Goal: Task Accomplishment & Management: Complete application form

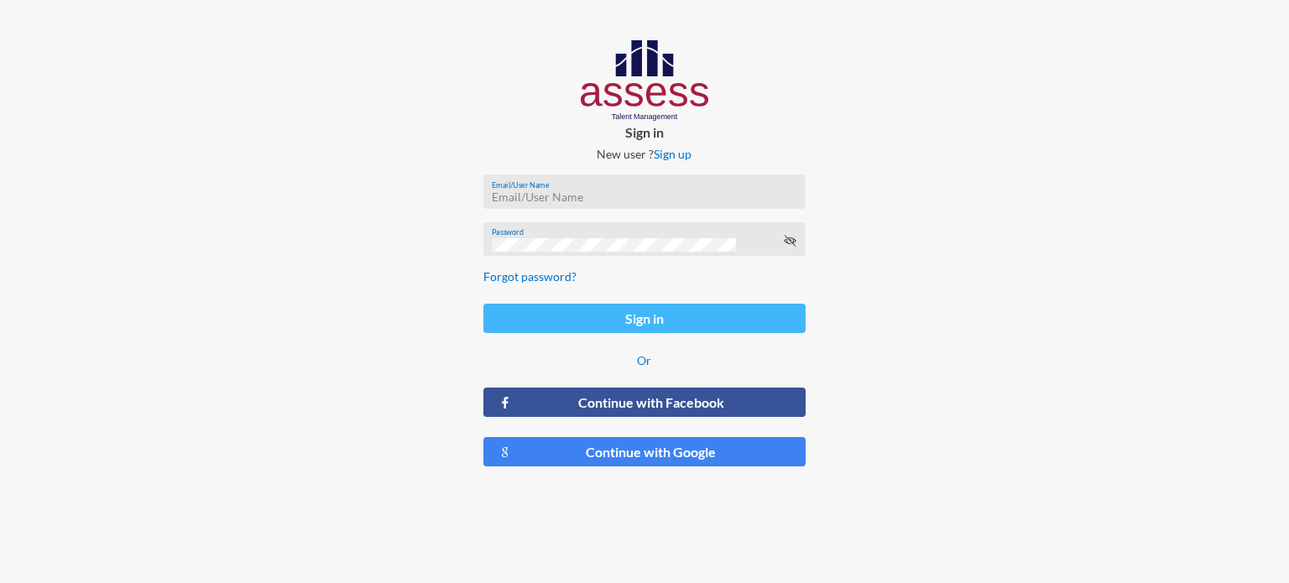
type input "[EMAIL_ADDRESS][DOMAIN_NAME]"
click at [628, 311] on button "Sign in" at bounding box center [644, 318] width 322 height 29
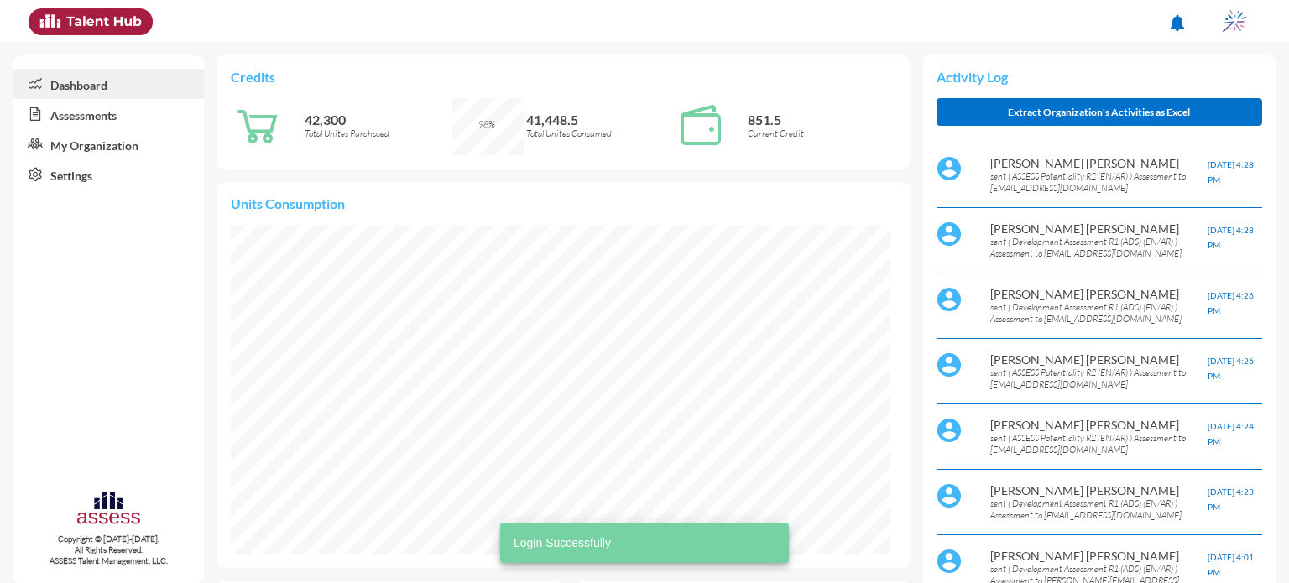
scroll to position [149, 315]
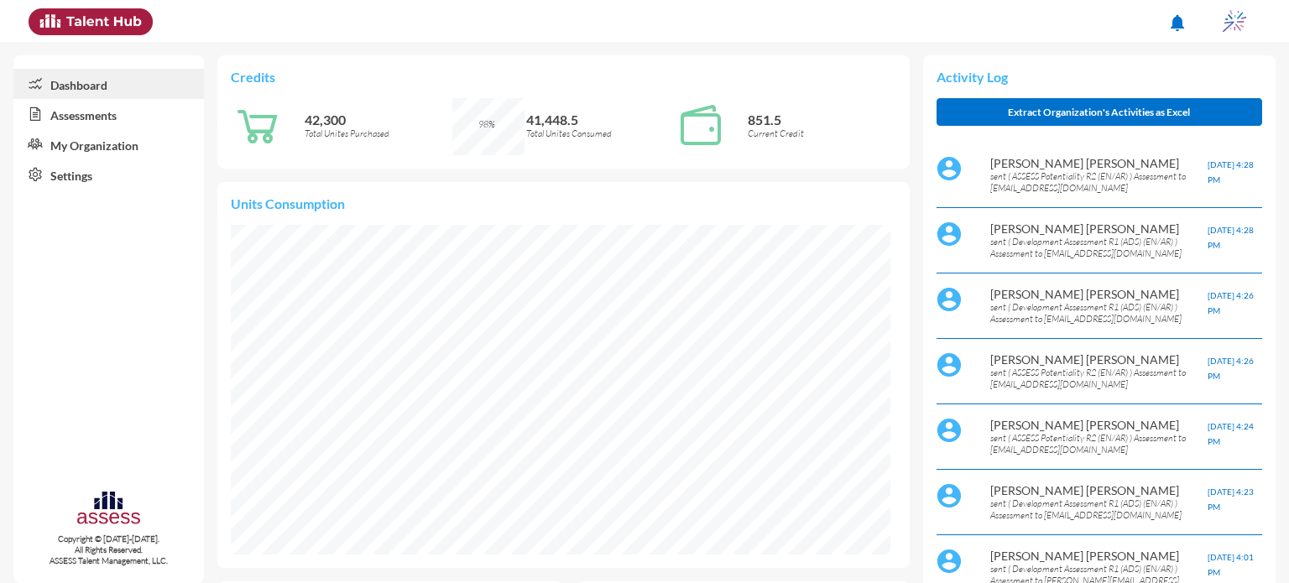
click at [77, 106] on link "Assessments" at bounding box center [108, 114] width 190 height 30
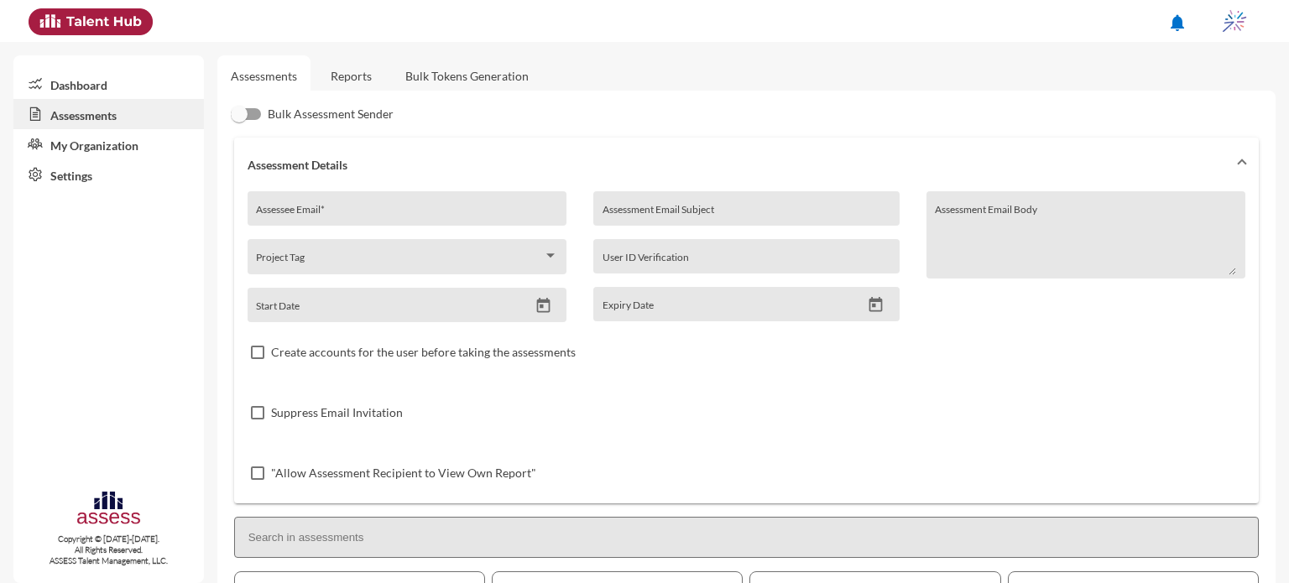
click at [341, 82] on link "Reports" at bounding box center [351, 75] width 68 height 41
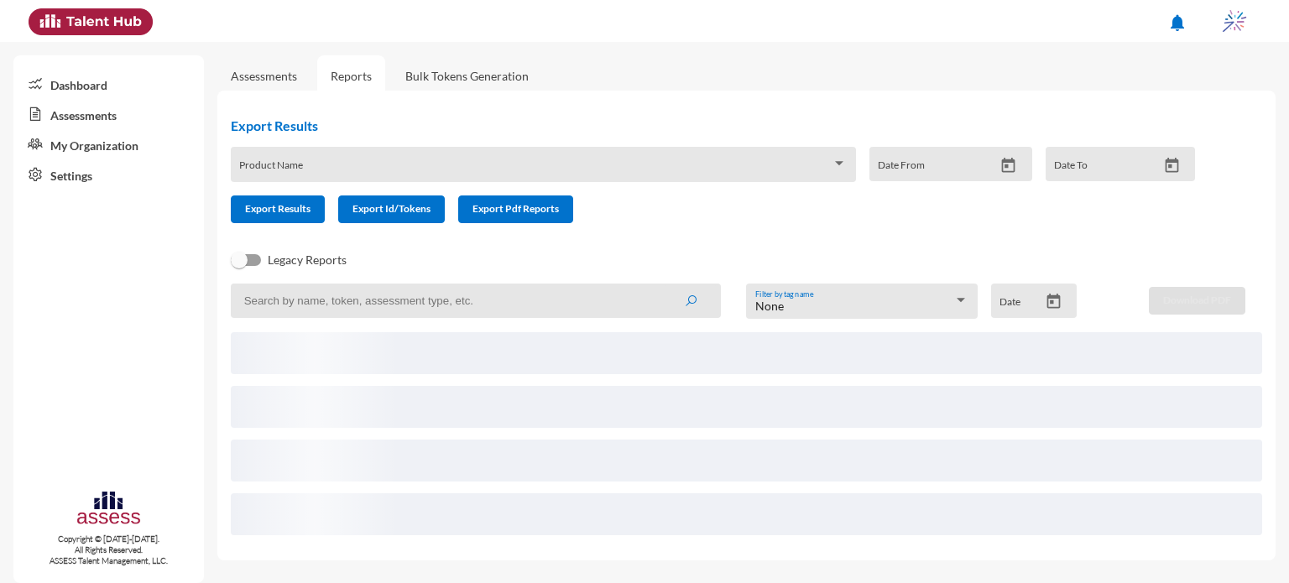
click at [268, 83] on link "Assessments" at bounding box center [264, 76] width 66 height 14
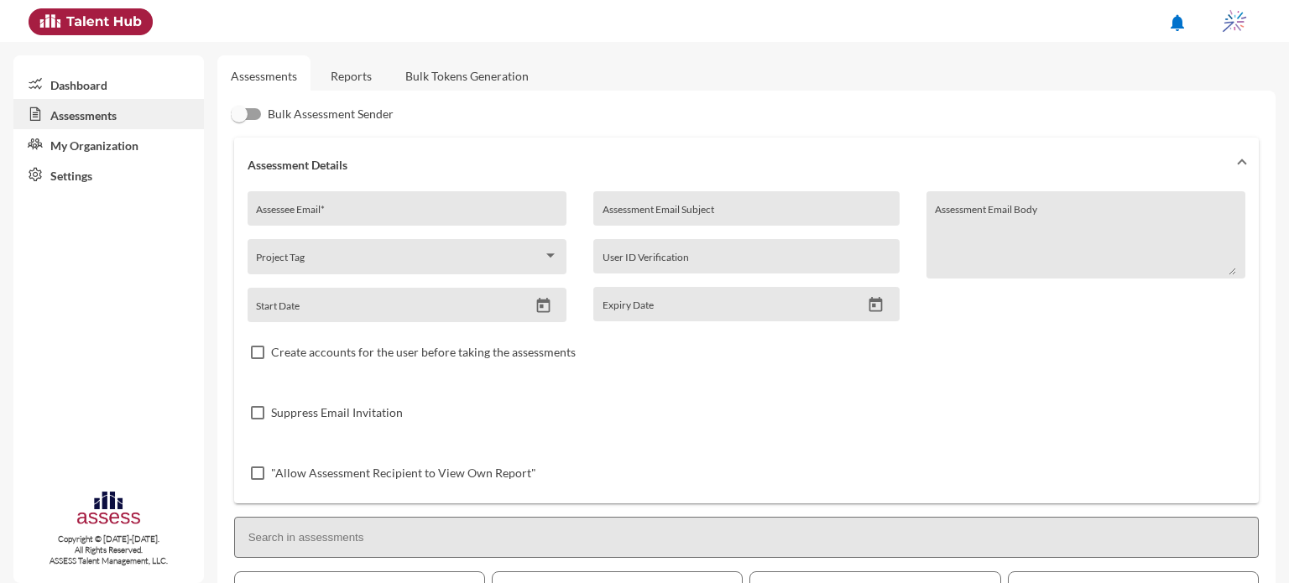
click at [389, 218] on input "Assessee Email *" at bounding box center [406, 214] width 301 height 13
type input "[EMAIL_ADDRESS][DOMAIN_NAME]"
click at [646, 212] on input "Assessment Email Subject" at bounding box center [746, 214] width 288 height 13
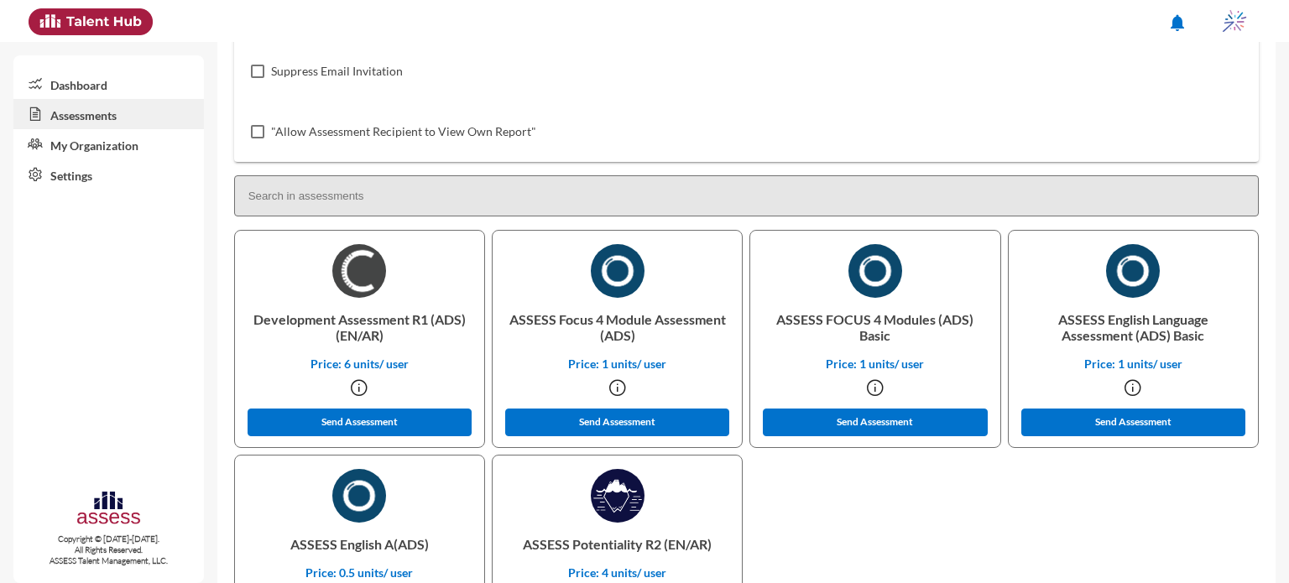
scroll to position [342, 0]
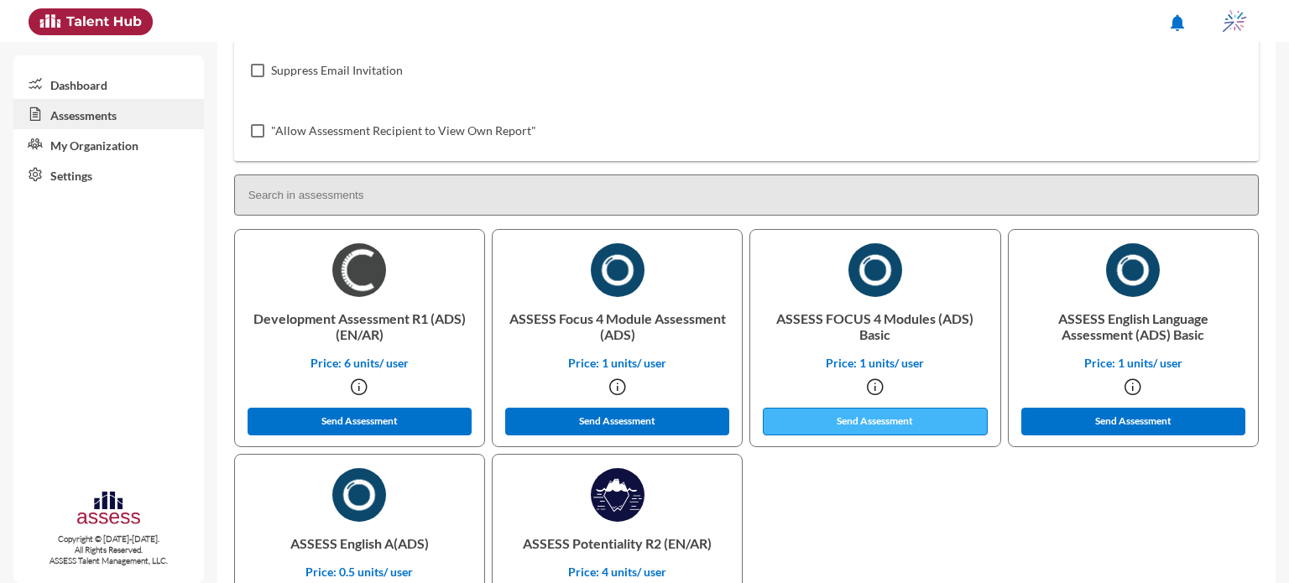
click at [877, 432] on button "Send Assessment" at bounding box center [875, 422] width 225 height 28
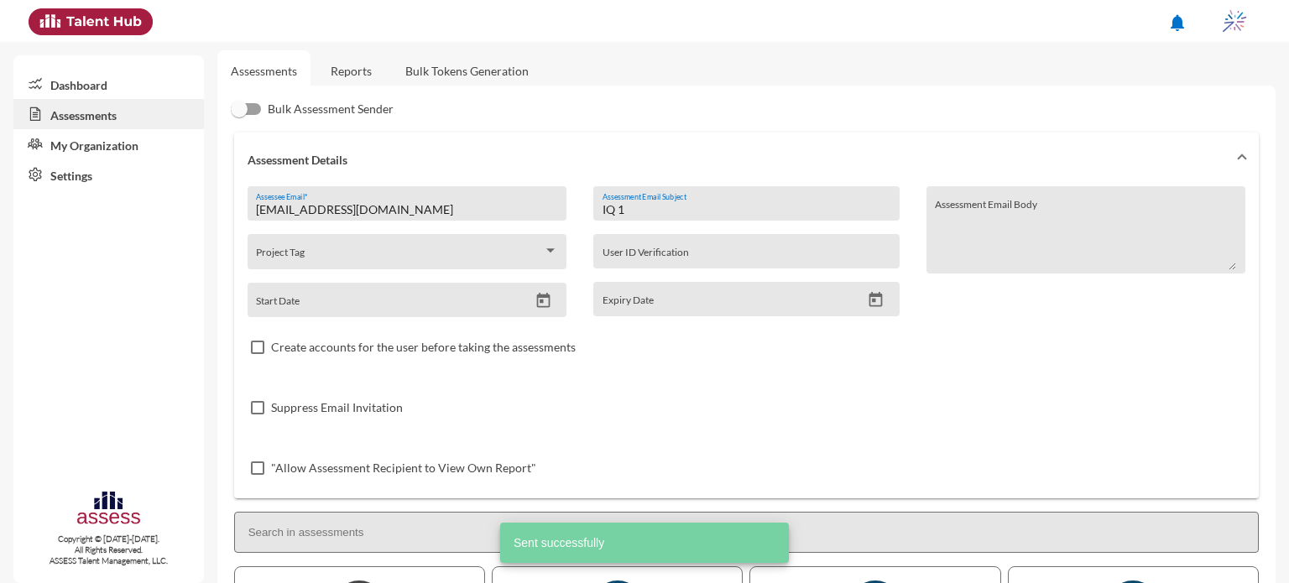
scroll to position [0, 0]
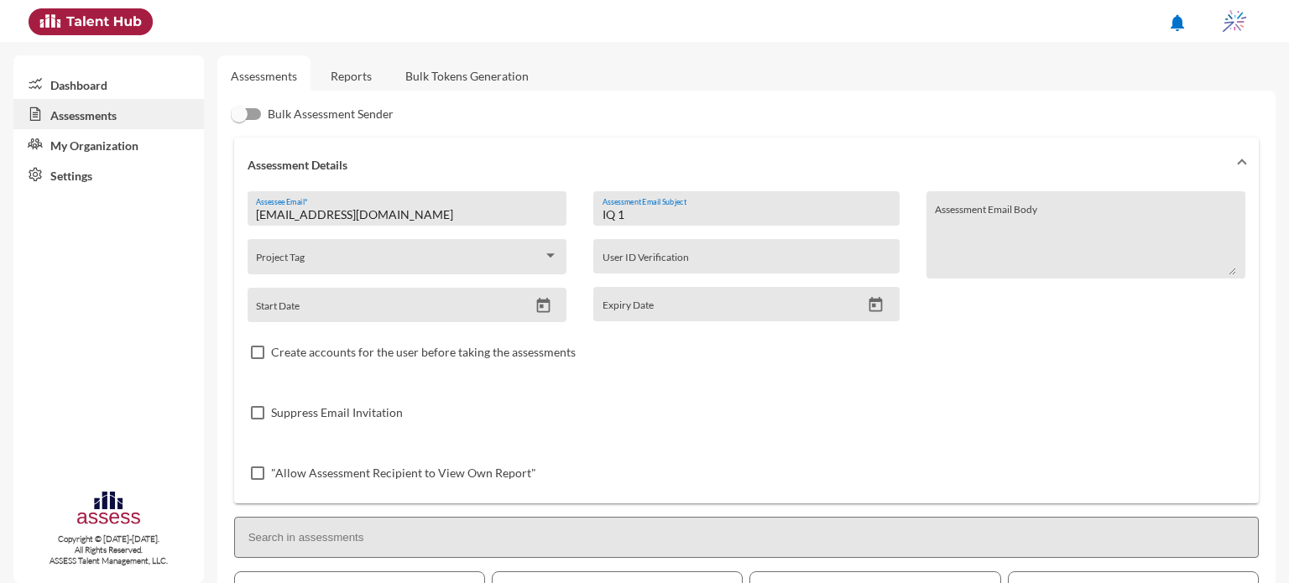
click at [649, 215] on input "IQ 1" at bounding box center [746, 214] width 288 height 13
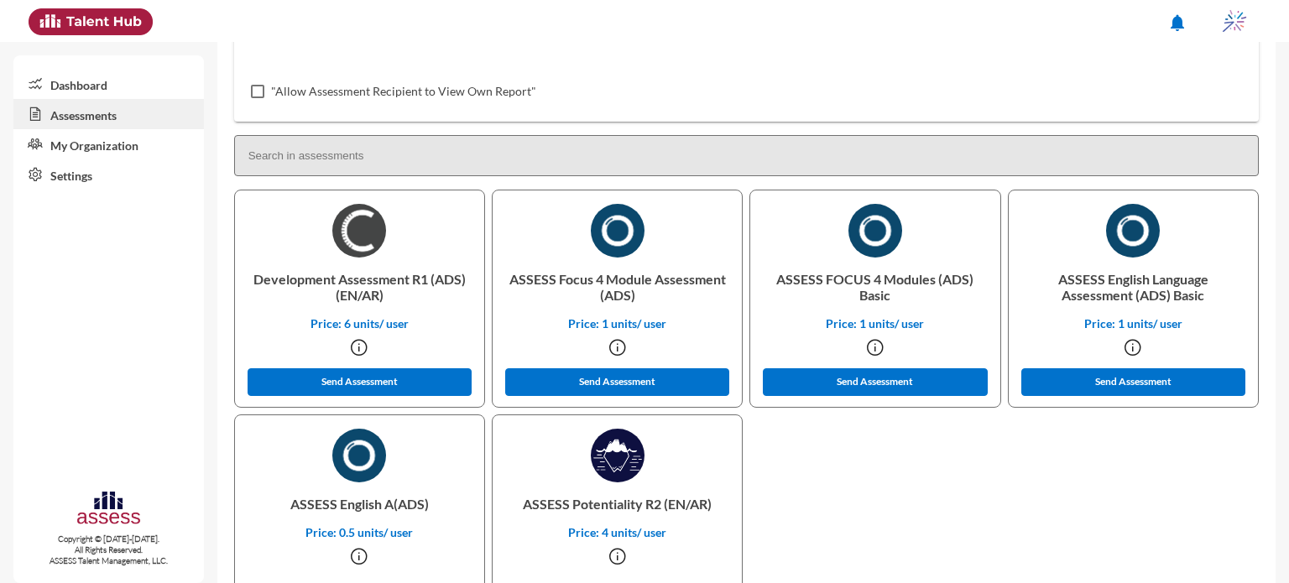
scroll to position [384, 0]
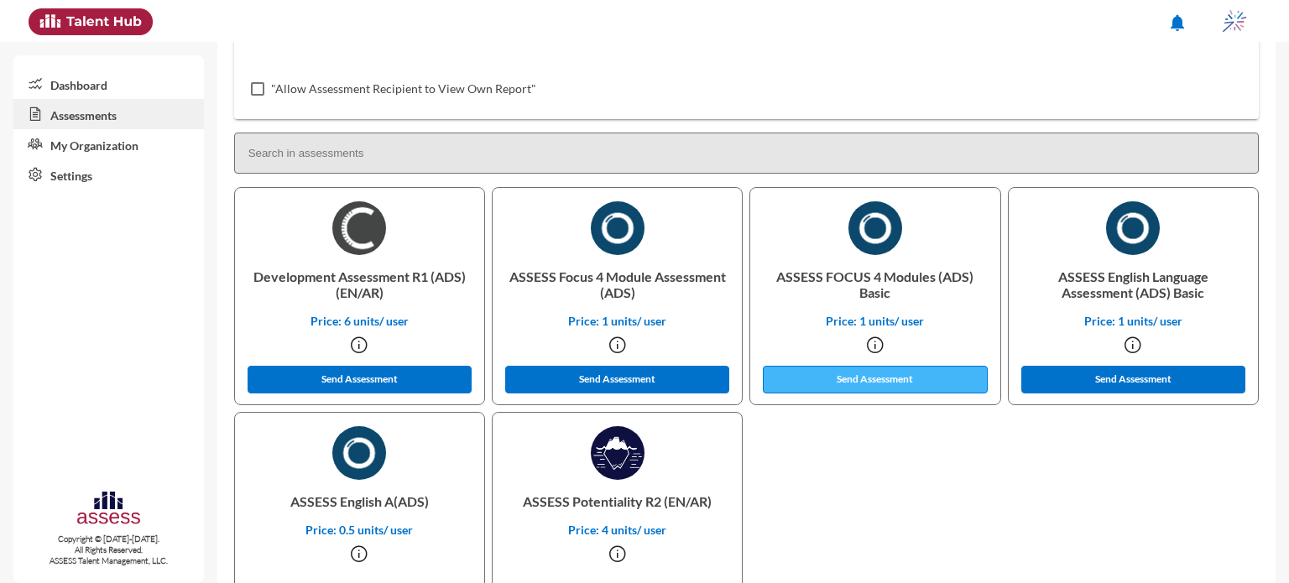
click at [856, 382] on button "Send Assessment" at bounding box center [875, 380] width 225 height 28
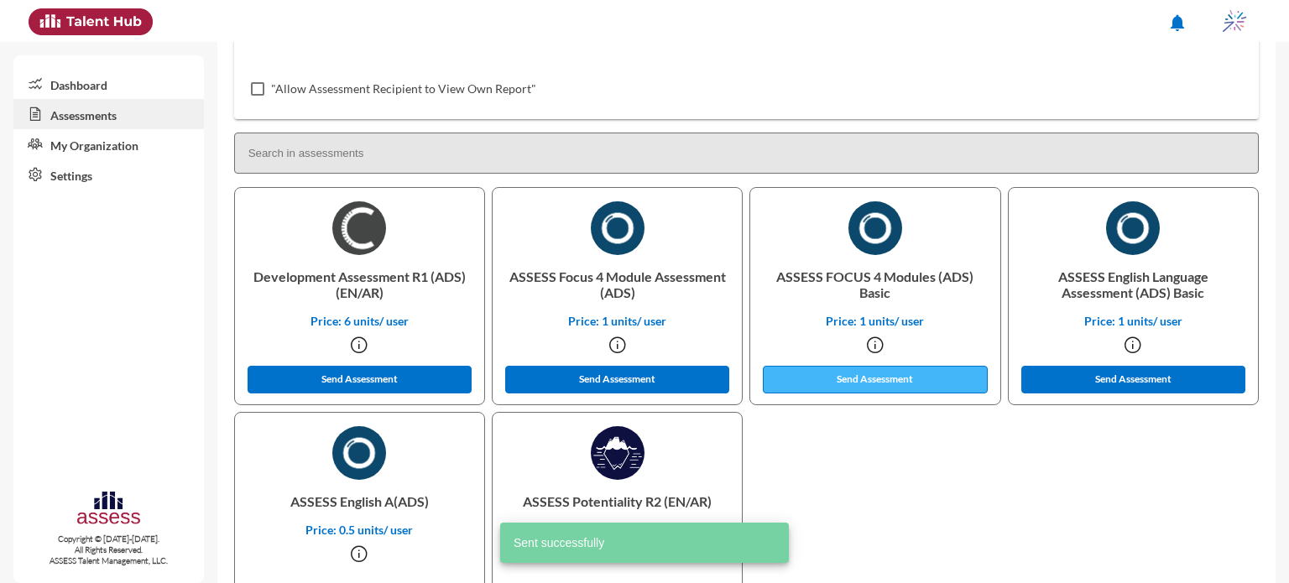
scroll to position [0, 0]
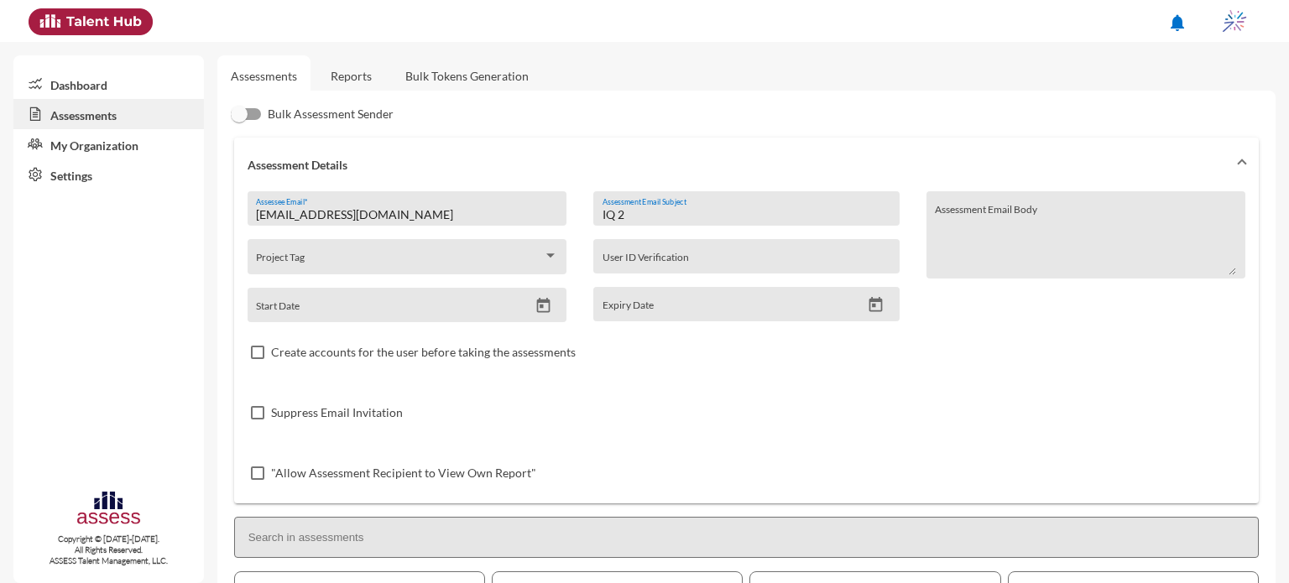
drag, startPoint x: 638, startPoint y: 216, endPoint x: 583, endPoint y: 215, distance: 55.4
click at [583, 215] on div "IQ 2 Assessment Email Subject User ID Verification Expiry Date" at bounding box center [746, 256] width 332 height 131
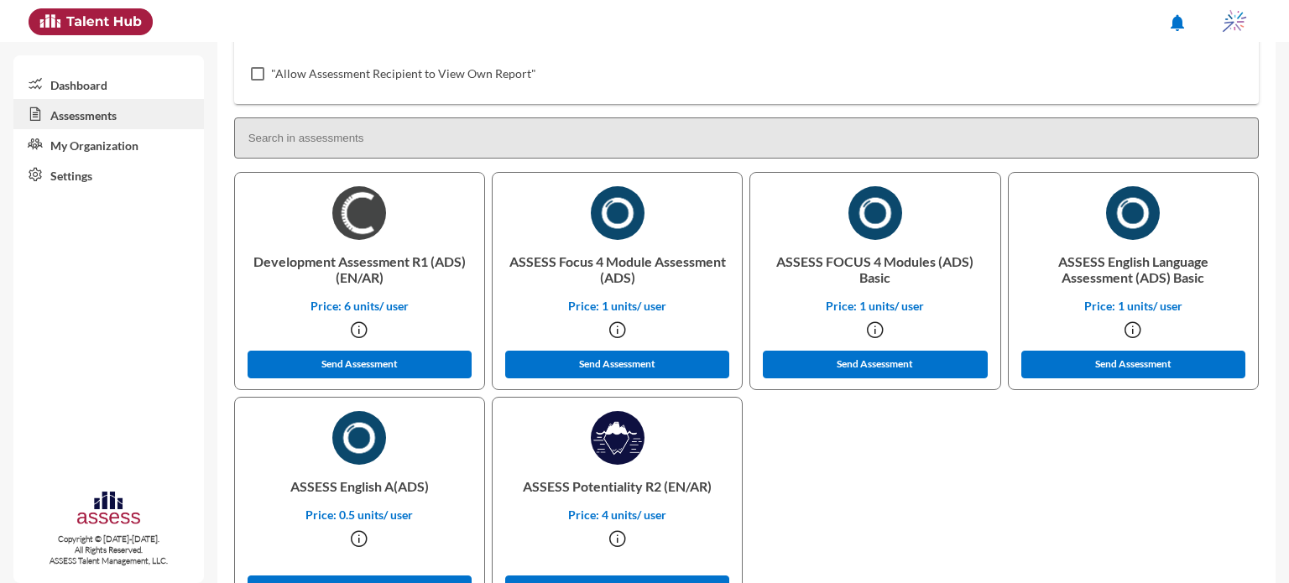
scroll to position [406, 0]
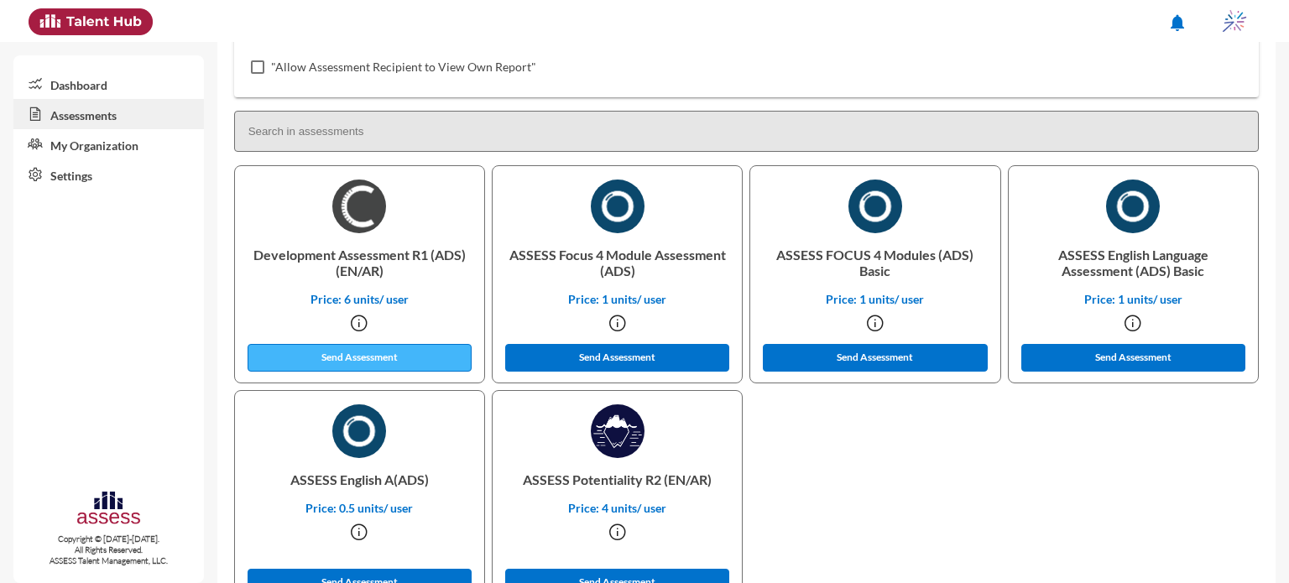
click at [399, 348] on button "Send Assessment" at bounding box center [360, 358] width 225 height 28
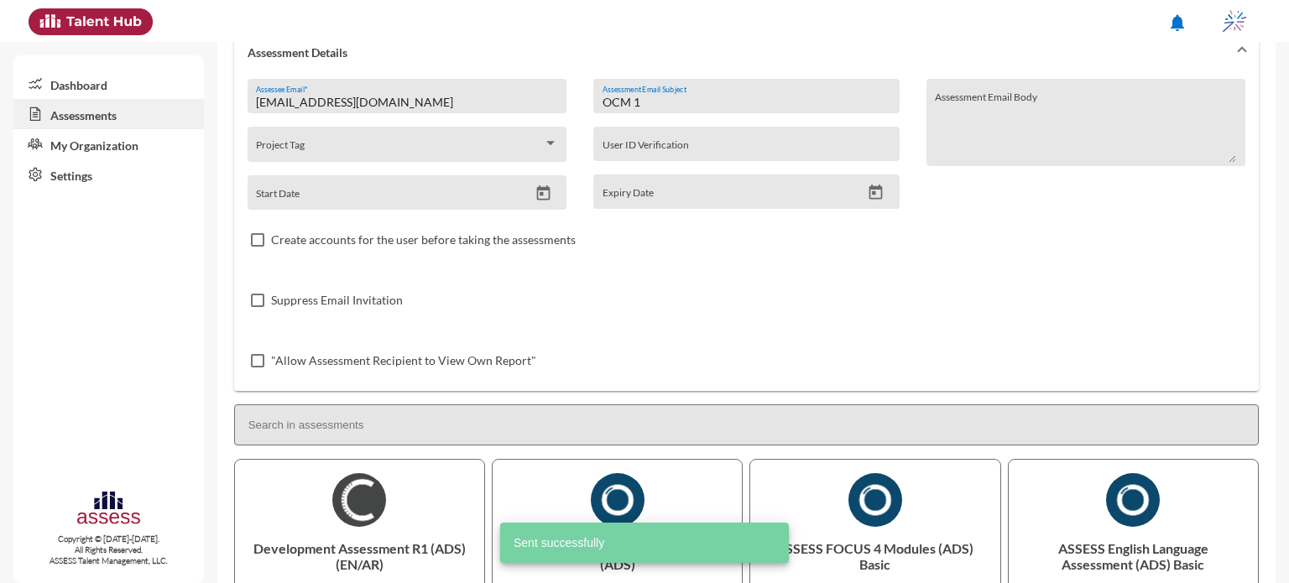
scroll to position [0, 0]
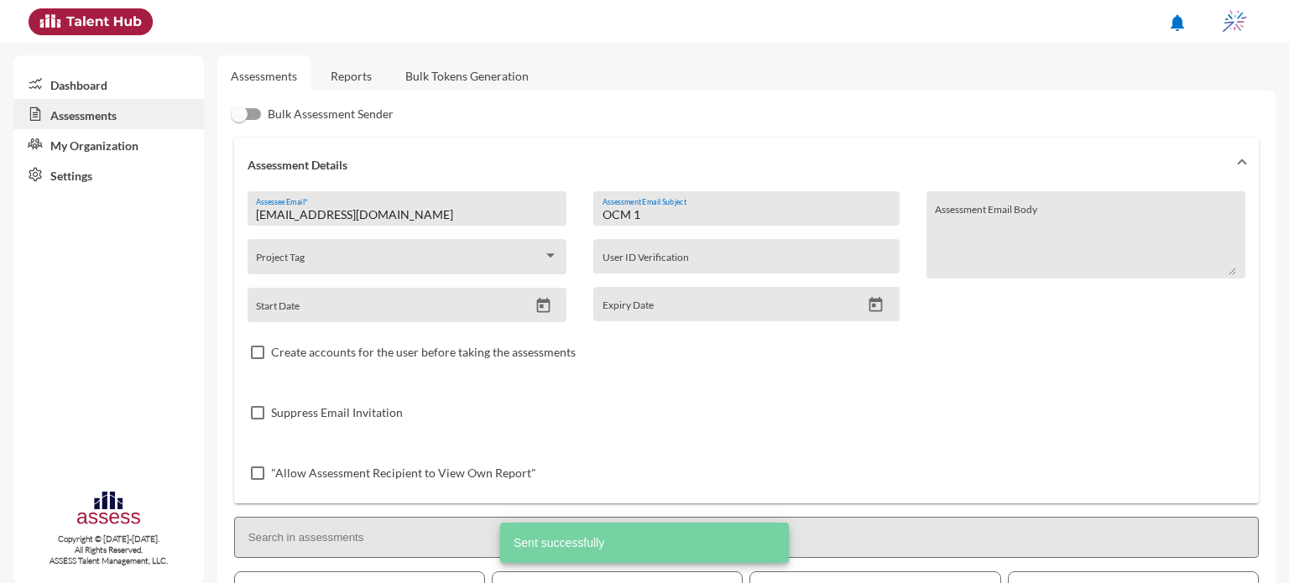
click at [654, 219] on input "OCM 1" at bounding box center [746, 214] width 288 height 13
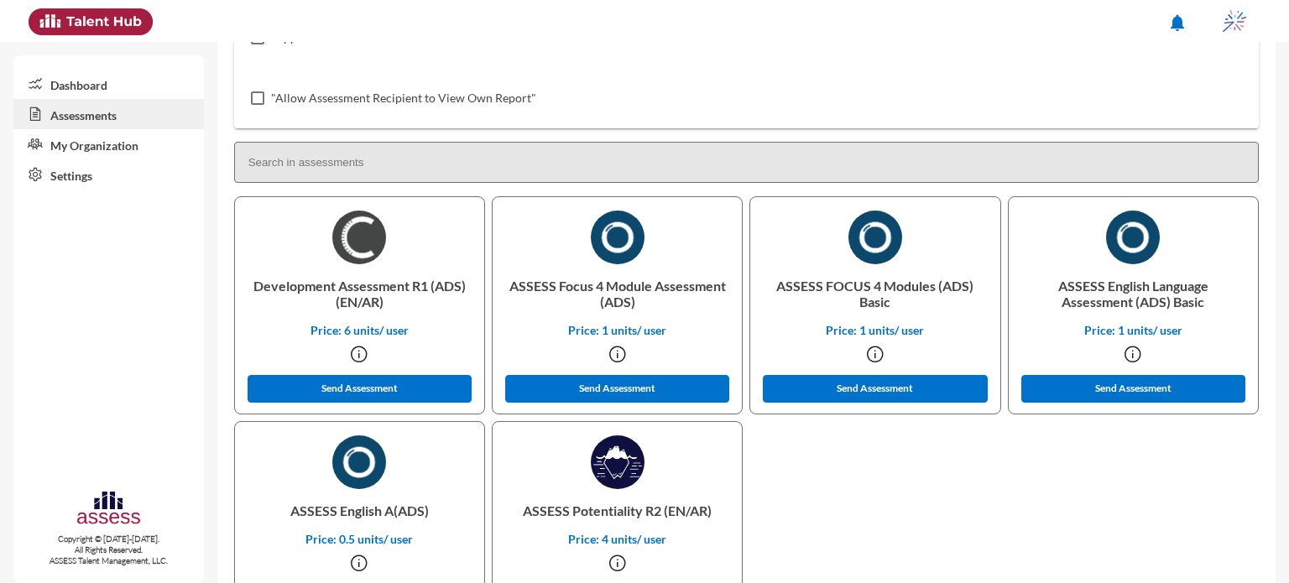
scroll to position [388, 0]
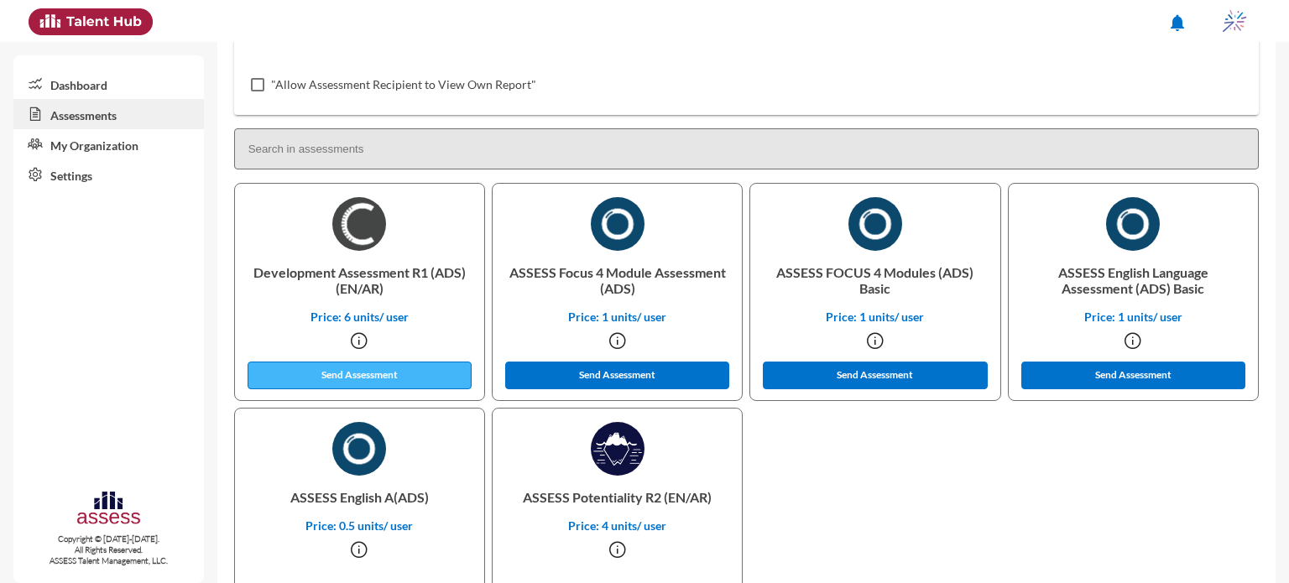
type input "OCM 2"
click at [413, 373] on button "Send Assessment" at bounding box center [360, 376] width 225 height 28
